Goal: Task Accomplishment & Management: Use online tool/utility

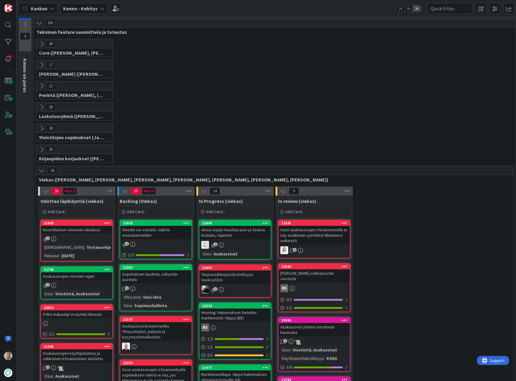
scroll to position [180, 118]
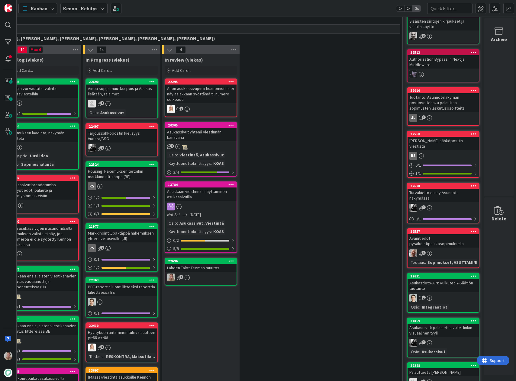
click at [471, 132] on icon at bounding box center [474, 134] width 6 height 4
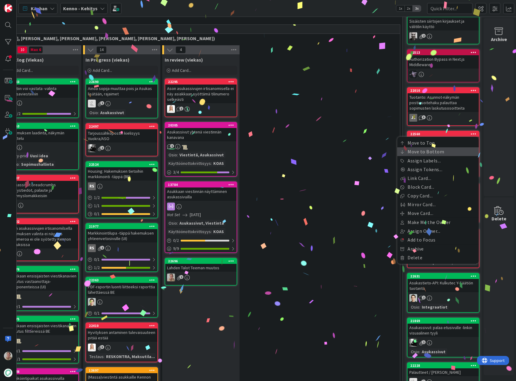
click at [428, 148] on link "Move to Bottom" at bounding box center [438, 151] width 82 height 9
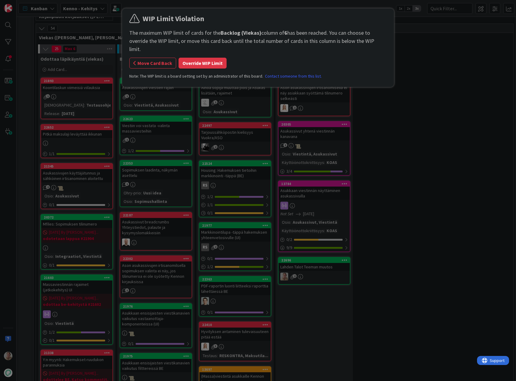
scroll to position [139, 0]
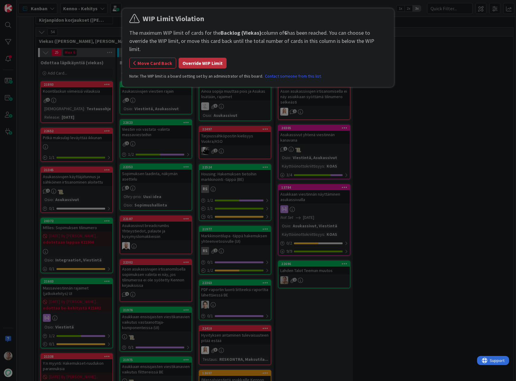
click at [203, 58] on button "Override WIP Limit" at bounding box center [202, 63] width 48 height 11
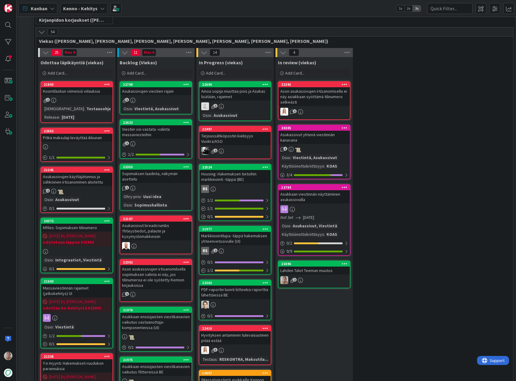
click at [161, 95] on link "22708 Asukassivujen viestien rajain 1 Osio : Viestintä, Asukassivut" at bounding box center [156, 97] width 72 height 33
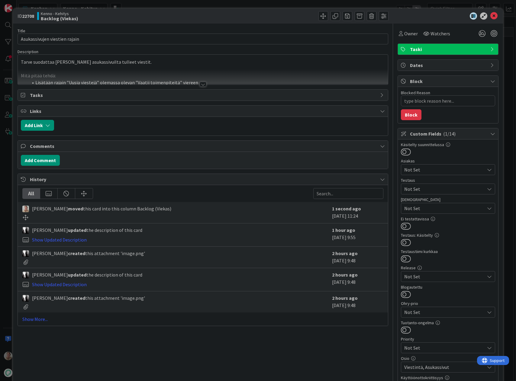
click at [149, 73] on div at bounding box center [203, 76] width 370 height 15
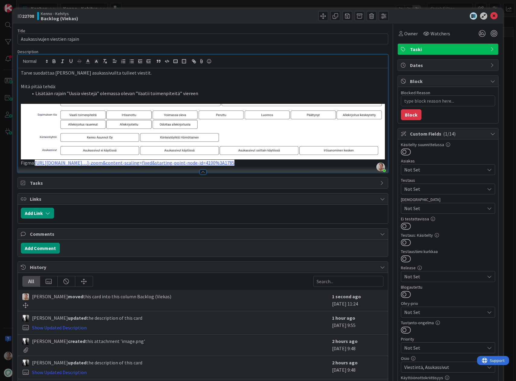
click at [202, 90] on li "Lisätään rajain ”Uusia viestejä” olemassa olevan ”Vaatii toimenpiteitä” viereen" at bounding box center [206, 93] width 357 height 7
click at [239, 85] on p "Mitä pitää tehdä:" at bounding box center [203, 86] width 364 height 7
click at [491, 17] on icon at bounding box center [493, 15] width 7 height 7
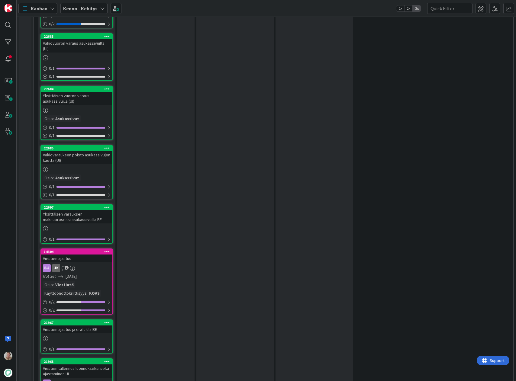
scroll to position [814, 0]
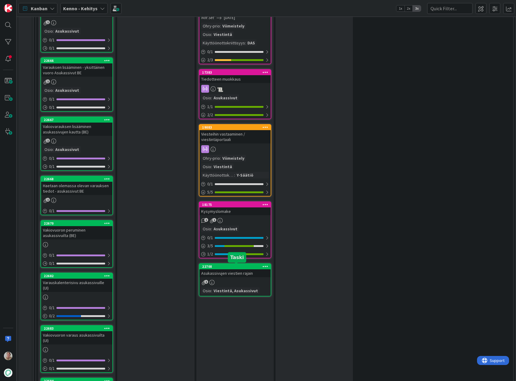
click at [231, 268] on div "22708" at bounding box center [236, 267] width 69 height 4
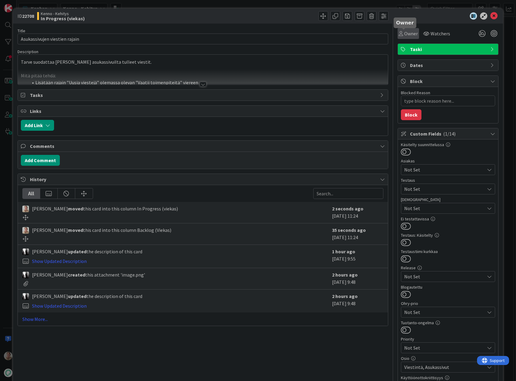
click at [411, 37] on span "Owner" at bounding box center [411, 33] width 14 height 7
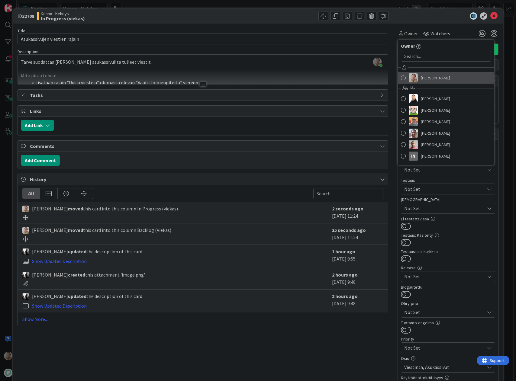
drag, startPoint x: 423, startPoint y: 77, endPoint x: 437, endPoint y: 68, distance: 16.8
click at [423, 77] on span "[PERSON_NAME]" at bounding box center [435, 77] width 29 height 9
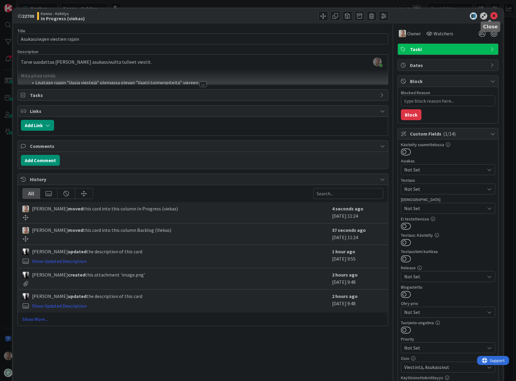
click at [490, 15] on icon at bounding box center [493, 15] width 7 height 7
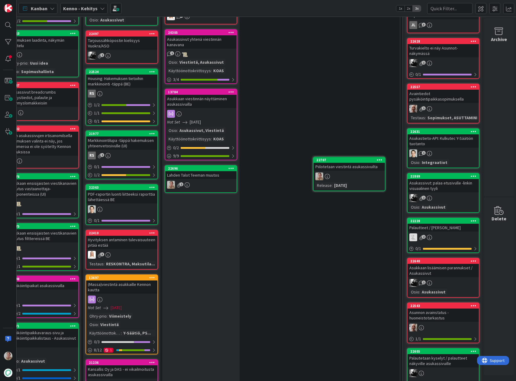
scroll to position [204, 118]
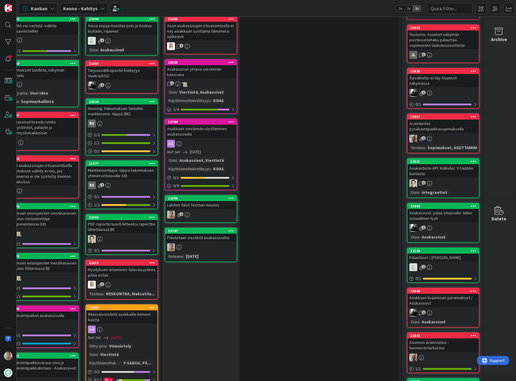
click at [199, 237] on div "Piilotetaan viestintä asukassivuilta" at bounding box center [200, 238] width 71 height 8
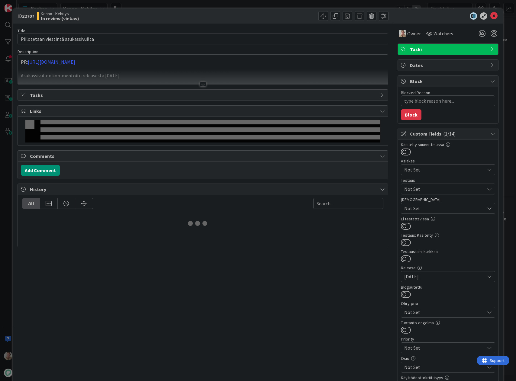
type textarea "x"
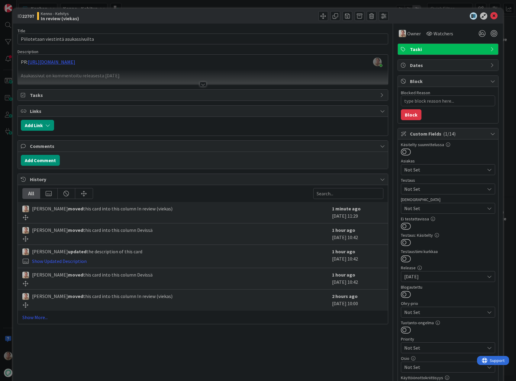
click at [158, 68] on div "PR: [URL][DOMAIN_NAME] Asukassivut on kommentoitu releasesta [DATE]" at bounding box center [203, 70] width 370 height 27
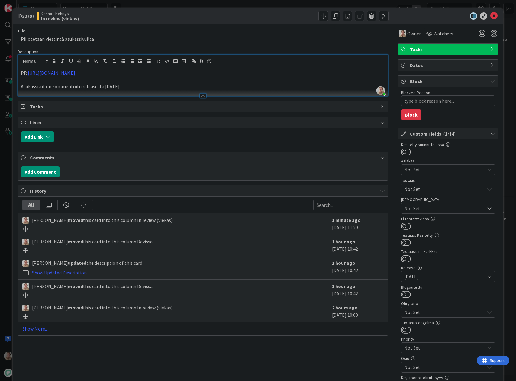
click at [127, 72] on p "PR: [URL][DOMAIN_NAME]" at bounding box center [203, 72] width 364 height 7
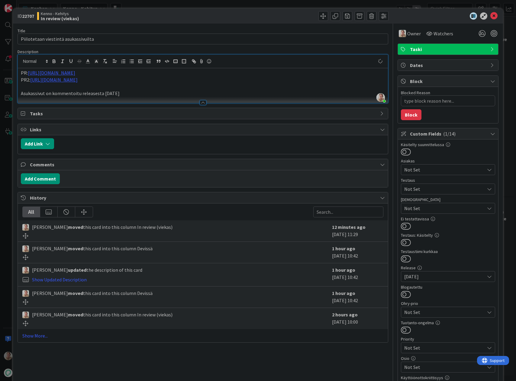
click at [155, 100] on div at bounding box center [203, 100] width 370 height 6
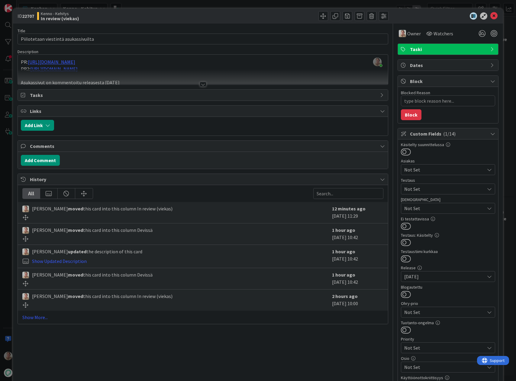
click at [152, 79] on div at bounding box center [203, 76] width 370 height 15
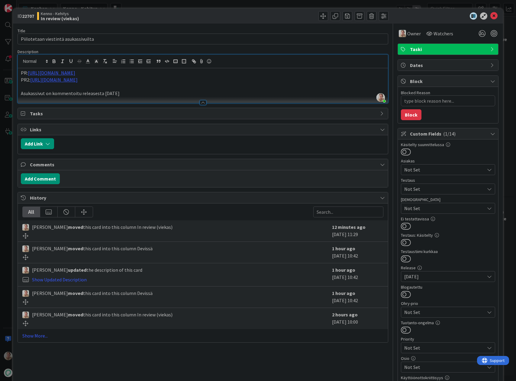
click at [138, 94] on p "Asukassivut on kommentoitu releasesta [DATE]" at bounding box center [203, 93] width 364 height 7
click at [491, 14] on icon at bounding box center [493, 15] width 7 height 7
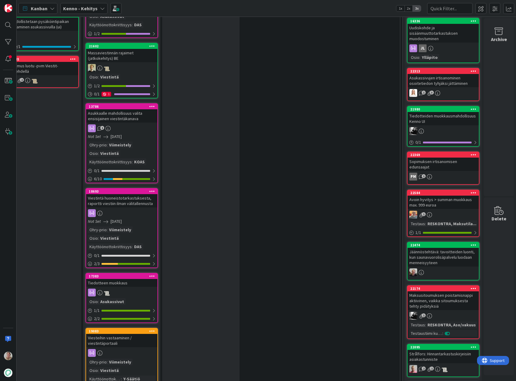
scroll to position [901, 118]
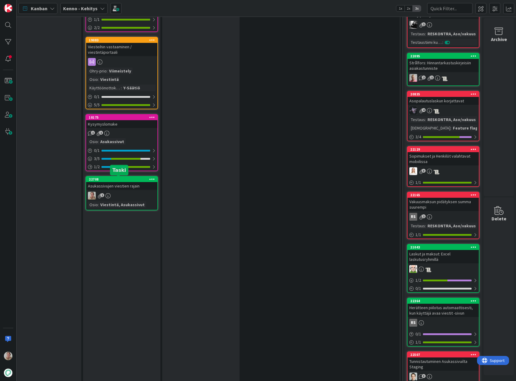
click at [124, 181] on div "22708" at bounding box center [123, 179] width 69 height 4
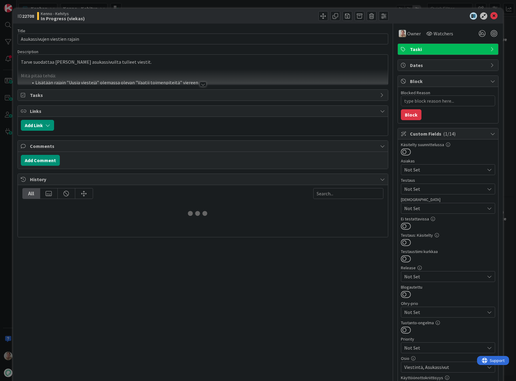
click at [178, 69] on div at bounding box center [203, 76] width 370 height 15
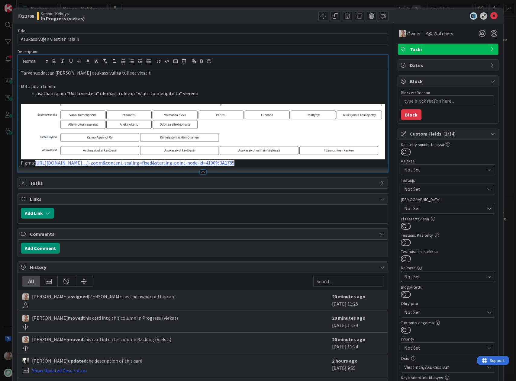
click at [383, 150] on div "Tarve suodattaa [PERSON_NAME] asukassivuilta tulleet viestit. Mitä pitää tehdä:…" at bounding box center [203, 120] width 370 height 104
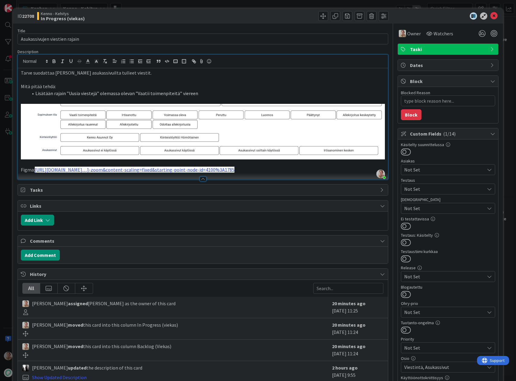
drag, startPoint x: 370, startPoint y: 168, endPoint x: 35, endPoint y: 169, distance: 334.9
click at [35, 169] on p "Figma: [URL][DOMAIN_NAME]…]-zoom&content-scaling=fixed&starting-point-node-id=4…" at bounding box center [203, 169] width 364 height 7
click at [105, 62] on line "button" at bounding box center [105, 62] width 1 height 1
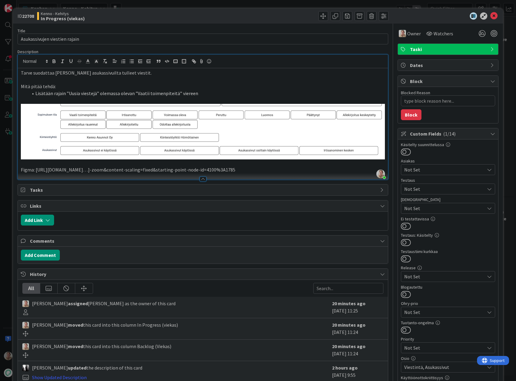
click at [374, 166] on p "Figma: [URL][DOMAIN_NAME]…]-zoom&content-scaling=fixed&starting-point-node-id=4…" at bounding box center [203, 169] width 364 height 7
type textarea "x"
click at [234, 171] on a-zoom=&page-id=0 "[URL][DOMAIN_NAME]…]-zoom&content-scaling=fixed&starting-point-node-id=4100%3A1…" at bounding box center [135, 170] width 200 height 6
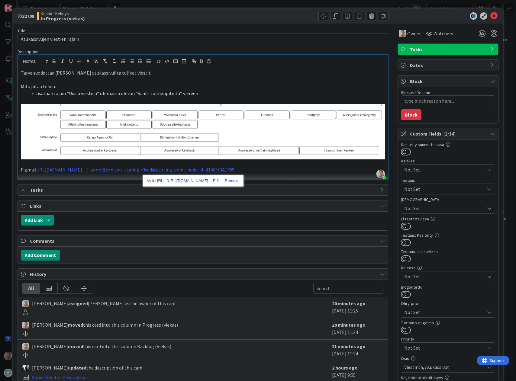
click at [203, 179] on link "[URL][DOMAIN_NAME]" at bounding box center [187, 181] width 41 height 8
click at [329, 78] on p at bounding box center [203, 79] width 364 height 7
click at [490, 16] on icon at bounding box center [493, 15] width 7 height 7
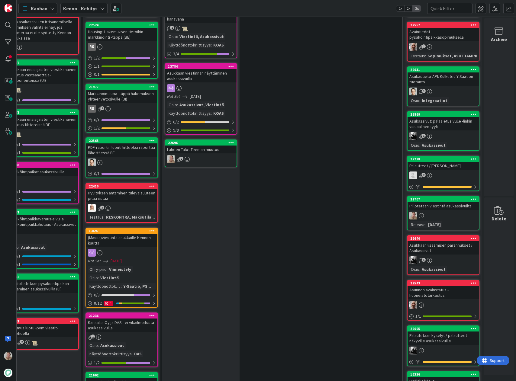
click at [471, 197] on icon at bounding box center [474, 199] width 6 height 4
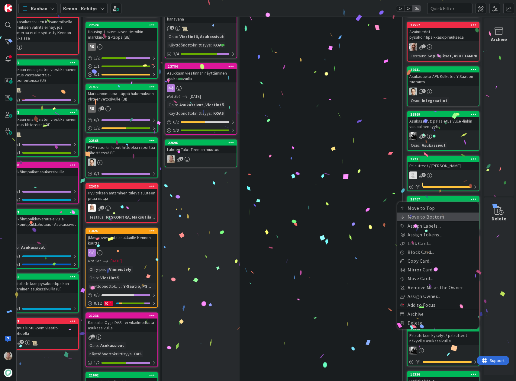
click at [439, 213] on link "Move to Bottom" at bounding box center [438, 217] width 82 height 9
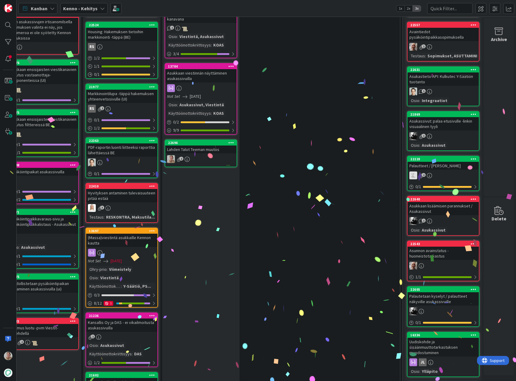
click at [12, 291] on div at bounding box center [8, 190] width 17 height 381
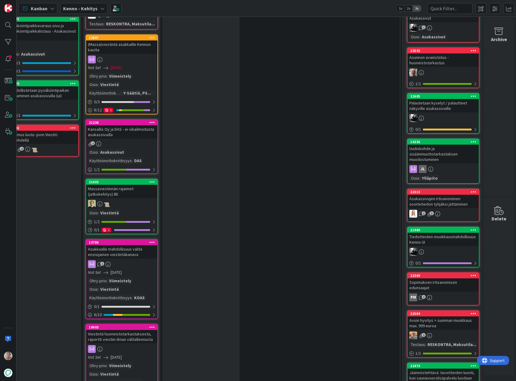
scroll to position [193, 118]
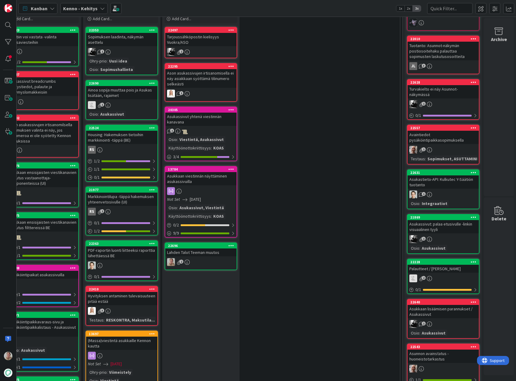
click at [129, 97] on div "Ainoa sopija muuttaa pois ja Asukas lisätään, rajaimet" at bounding box center [121, 92] width 71 height 13
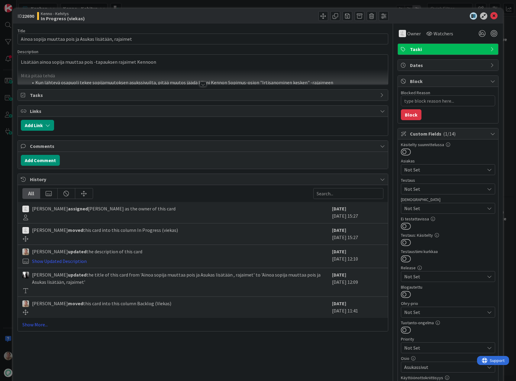
click at [128, 68] on p at bounding box center [203, 69] width 364 height 7
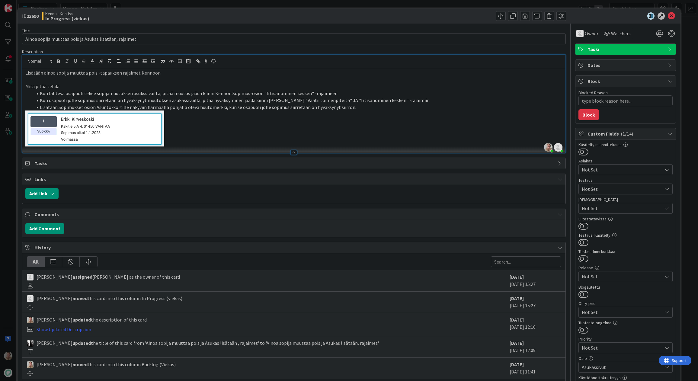
scroll to position [193, 0]
type textarea "x"
